Goal: Communication & Community: Share content

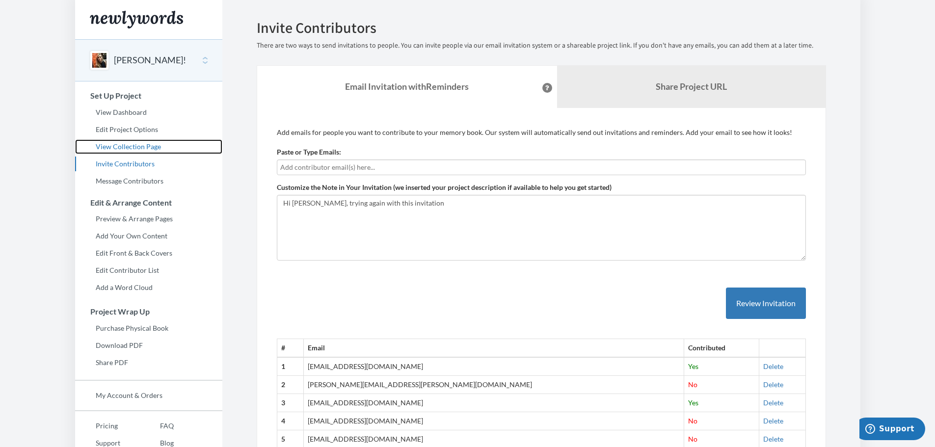
click at [123, 149] on link "View Collection Page" at bounding box center [148, 146] width 147 height 15
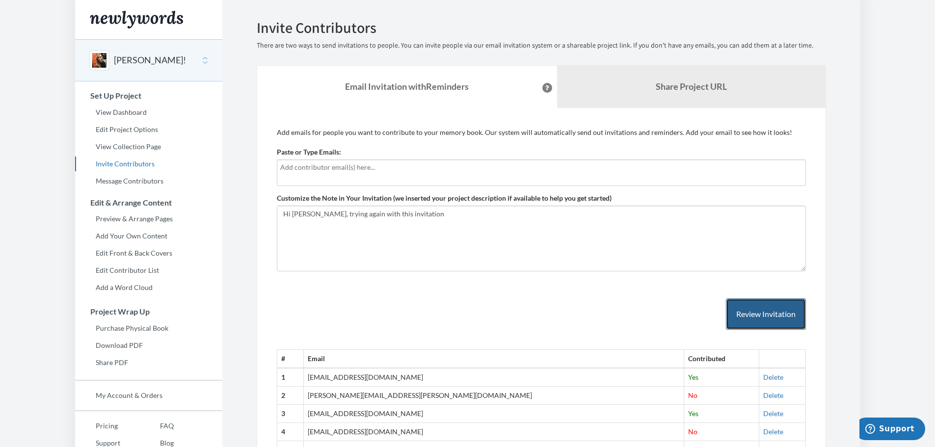
click at [758, 306] on button "Review Invitation" at bounding box center [766, 315] width 80 height 32
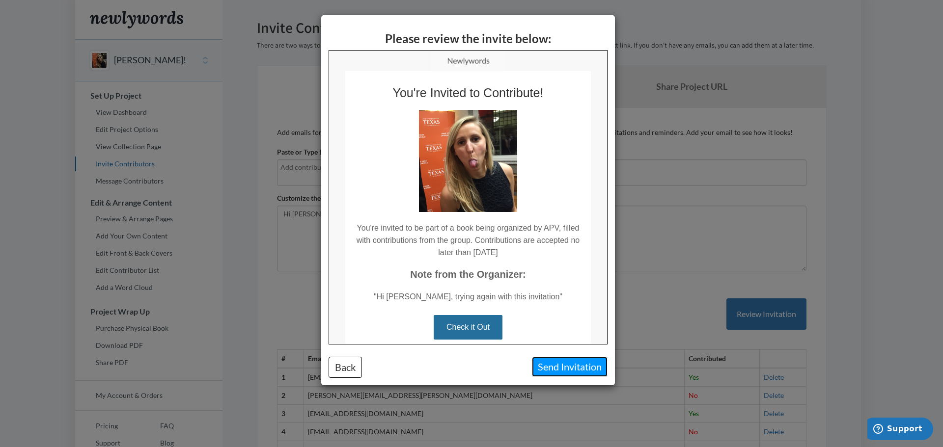
click at [561, 363] on button "Send Invitation" at bounding box center [570, 367] width 76 height 20
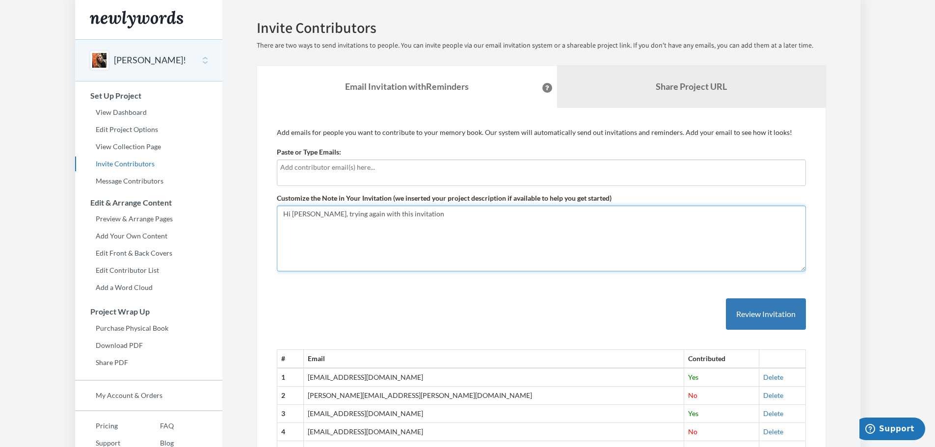
drag, startPoint x: 404, startPoint y: 209, endPoint x: 241, endPoint y: 213, distance: 162.6
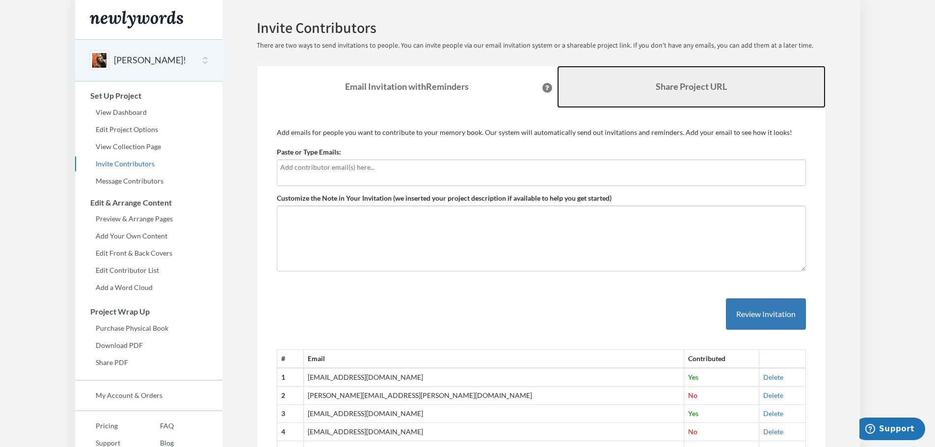
click at [710, 93] on link "Share Project URL" at bounding box center [691, 87] width 269 height 42
